Goal: Navigation & Orientation: Find specific page/section

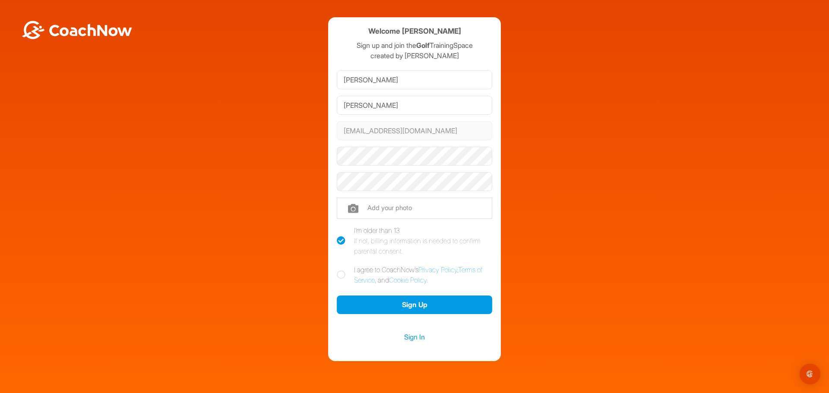
click at [250, 265] on div "Welcome Dan Spencer Sign up and join the Golf TrainingSpace created by Oliver B…" at bounding box center [414, 189] width 820 height 344
click at [403, 338] on link "Sign In" at bounding box center [414, 337] width 155 height 11
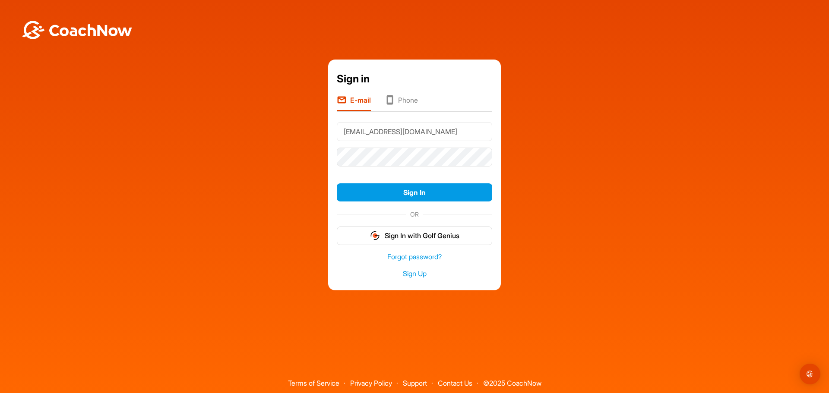
type input "[EMAIL_ADDRESS][DOMAIN_NAME]"
click at [337, 184] on button "Sign In" at bounding box center [414, 193] width 155 height 19
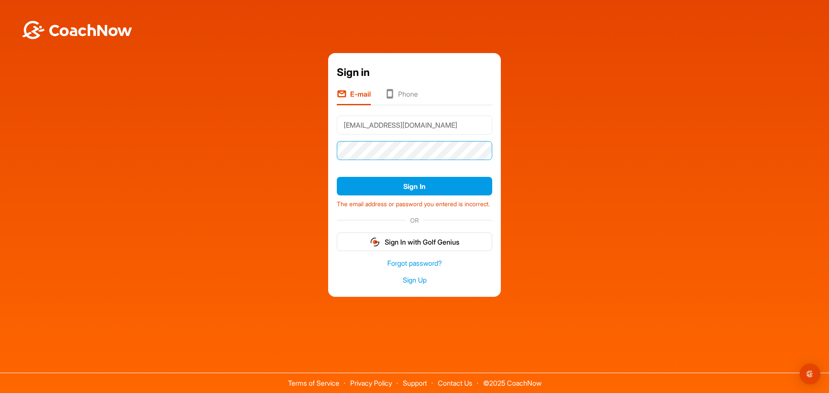
click at [308, 141] on div "Sign in E-mail Phone kemp1222@hotmail.co.uk Sign In The email address or passwo…" at bounding box center [414, 175] width 820 height 244
click at [337, 177] on button "Sign In" at bounding box center [414, 186] width 155 height 19
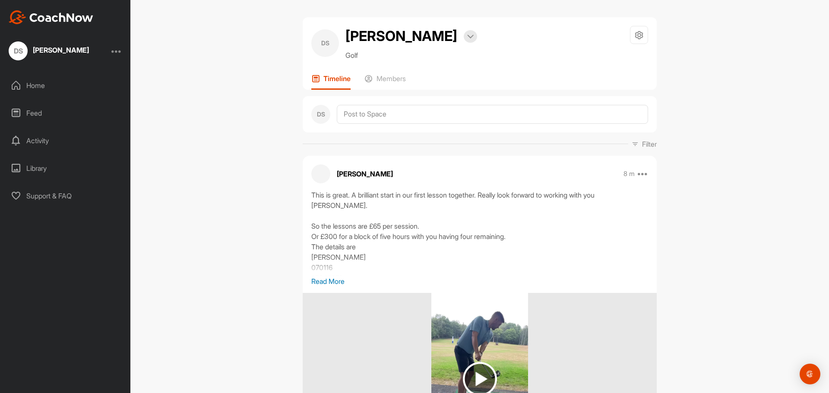
click at [227, 57] on div "DS [PERSON_NAME] Bookings Golf Space Settings Your Notifications Leave Space Ti…" at bounding box center [479, 196] width 699 height 393
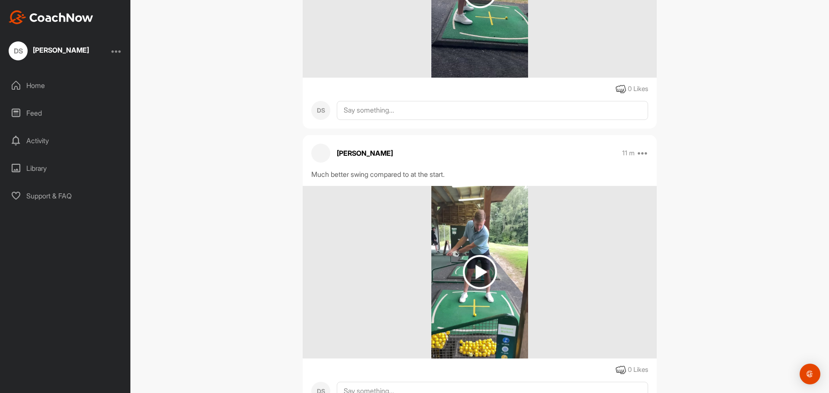
scroll to position [389, 0]
click at [476, 266] on img at bounding box center [480, 272] width 34 height 34
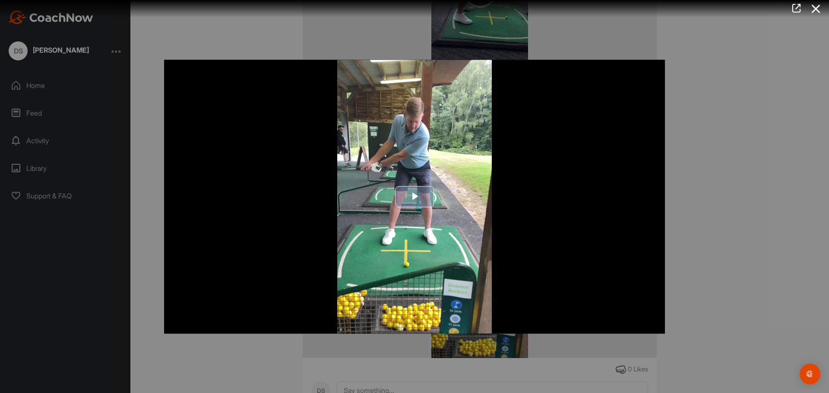
click at [415, 197] on span "Video Player" at bounding box center [415, 197] width 0 height 0
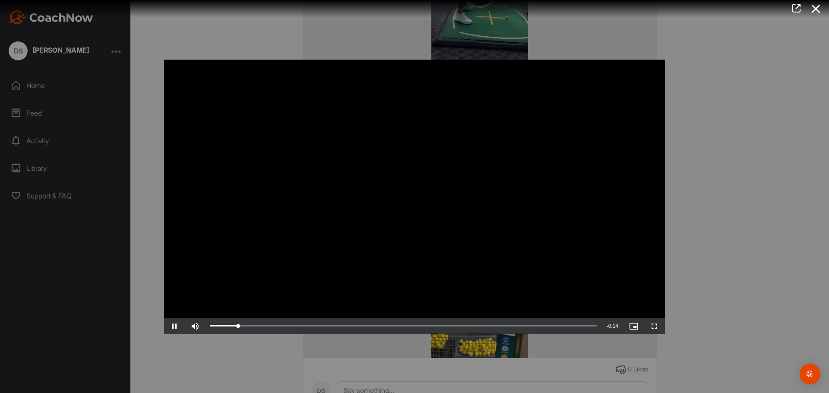
click at [313, 297] on video "Video Player" at bounding box center [414, 197] width 501 height 274
click at [524, 237] on video "Video Player" at bounding box center [414, 197] width 501 height 274
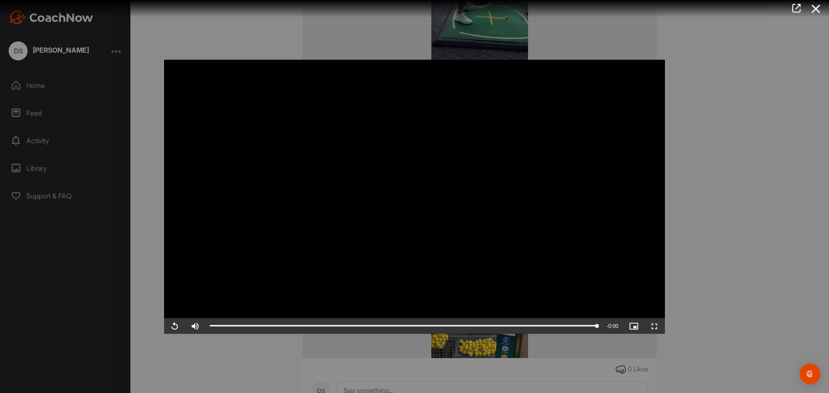
click at [726, 254] on div at bounding box center [414, 196] width 829 height 393
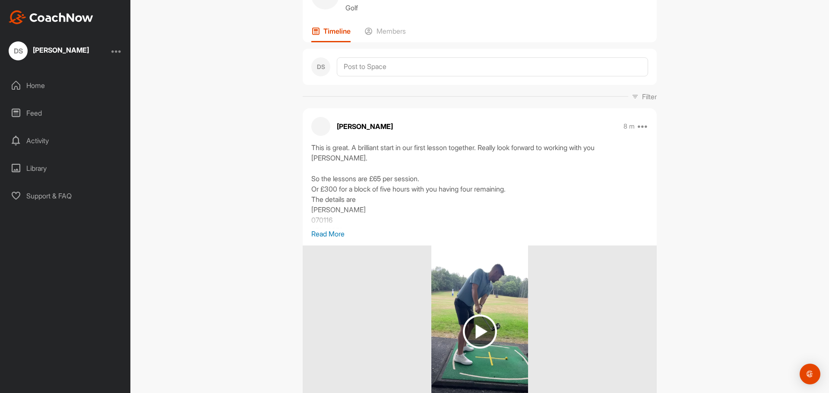
scroll to position [43, 0]
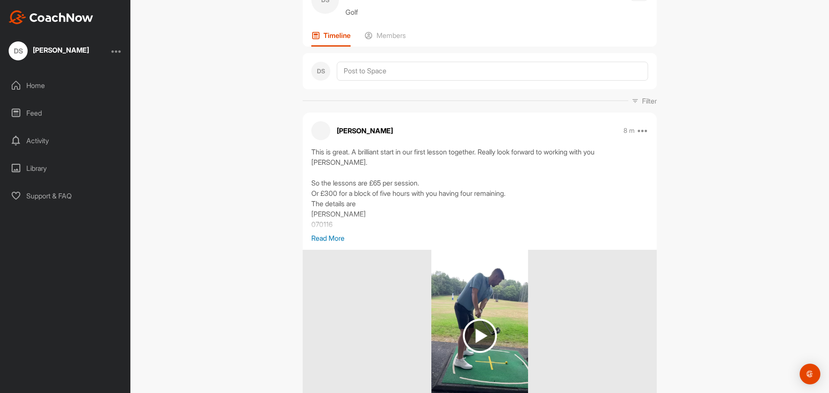
click at [327, 229] on div "This is great. A brilliant start in our first lesson together. Really look forw…" at bounding box center [479, 190] width 337 height 86
click at [326, 238] on p "Read More" at bounding box center [479, 238] width 337 height 10
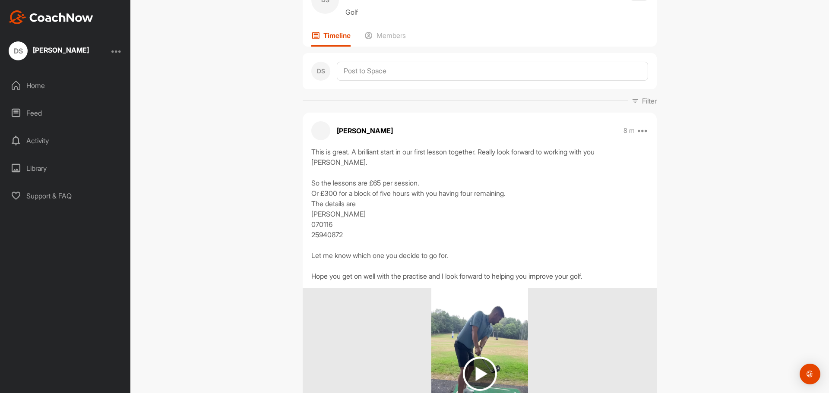
drag, startPoint x: 223, startPoint y: 276, endPoint x: 231, endPoint y: 297, distance: 21.9
click at [223, 276] on div "DS [PERSON_NAME] Bookings Golf Space Settings Your Notifications Leave Space Ti…" at bounding box center [479, 196] width 699 height 393
click at [352, 164] on div "This is great. A brilliant start in our first lesson together. Really look forw…" at bounding box center [479, 214] width 337 height 135
click at [365, 215] on div "This is great. A brilliant start in our first lesson together. Really look forw…" at bounding box center [479, 214] width 337 height 135
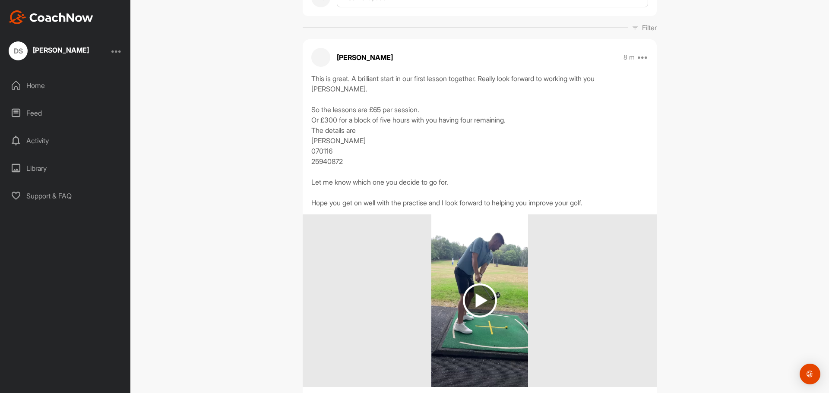
scroll to position [130, 0]
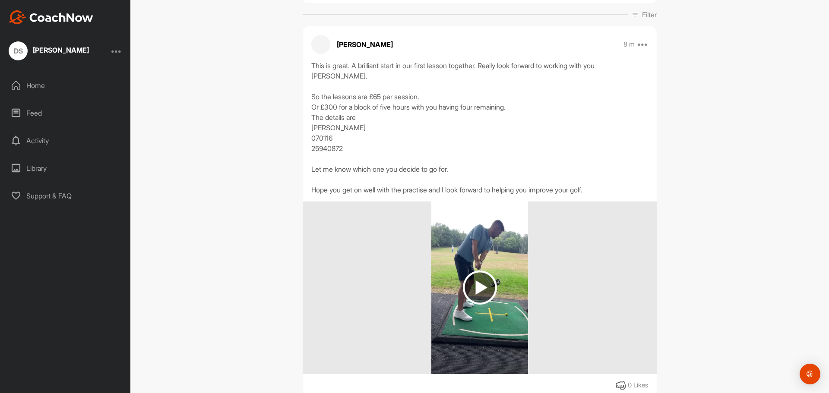
click at [481, 286] on img at bounding box center [480, 288] width 34 height 34
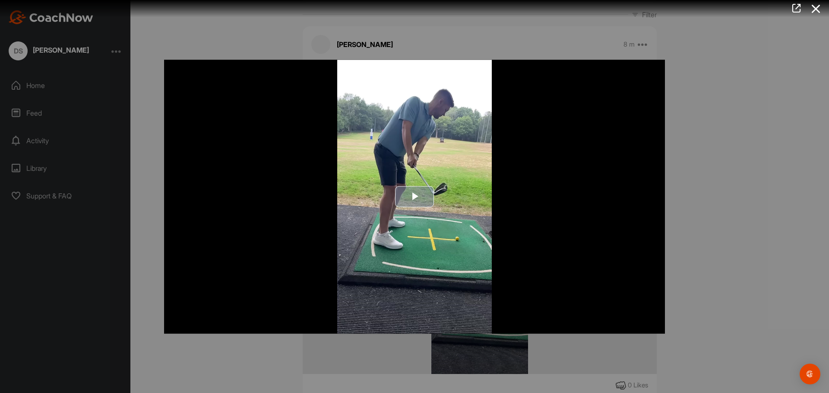
click at [399, 212] on img "Video Player" at bounding box center [414, 197] width 501 height 274
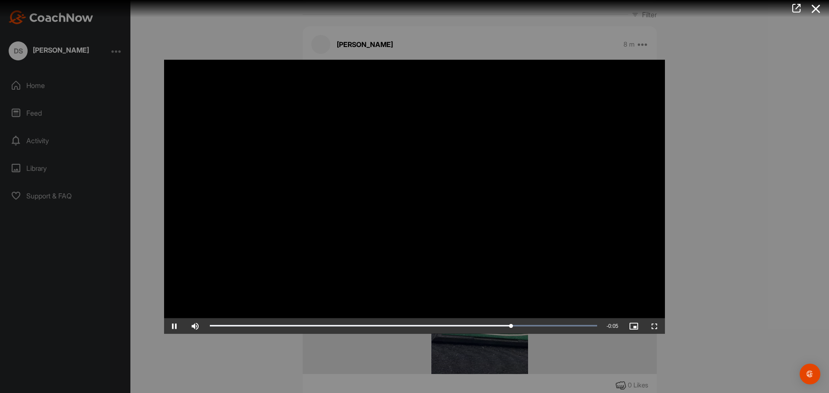
click at [757, 281] on div at bounding box center [414, 196] width 829 height 393
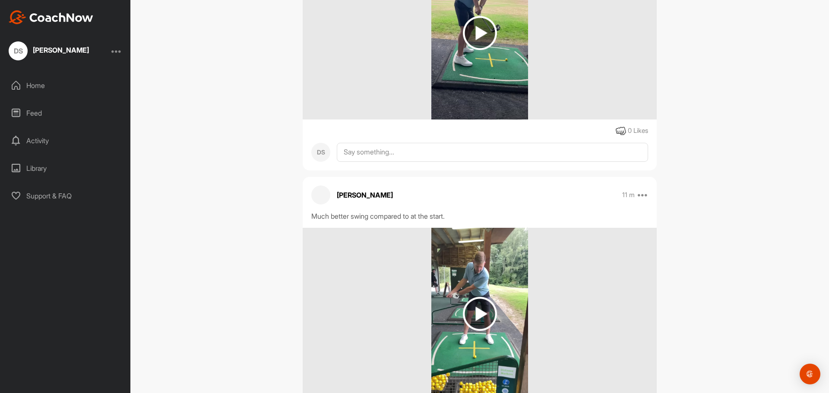
scroll to position [259, 0]
